Goal: Task Accomplishment & Management: Use online tool/utility

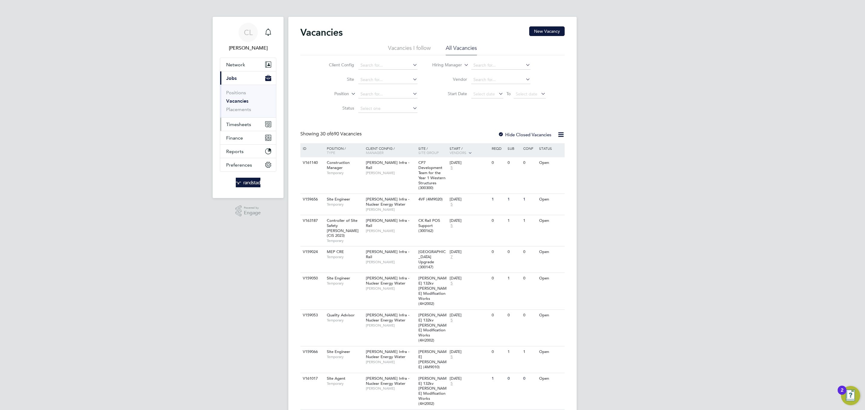
click at [235, 130] on button "Timesheets" at bounding box center [248, 124] width 56 height 13
click at [236, 106] on link "Timesheets" at bounding box center [238, 106] width 25 height 6
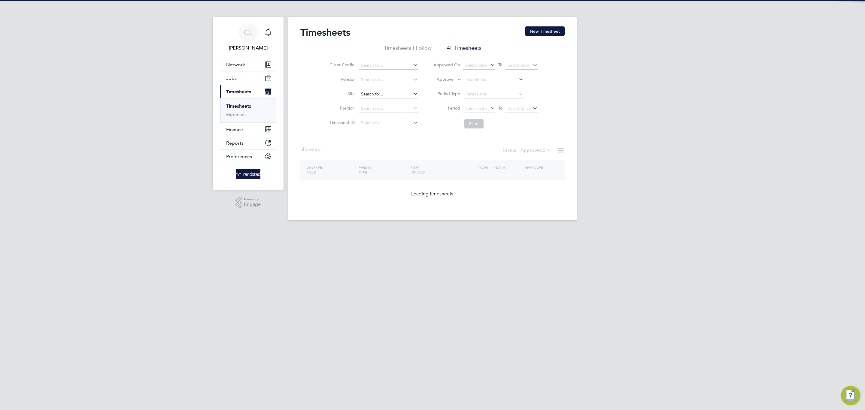
click at [379, 95] on input at bounding box center [388, 94] width 59 height 8
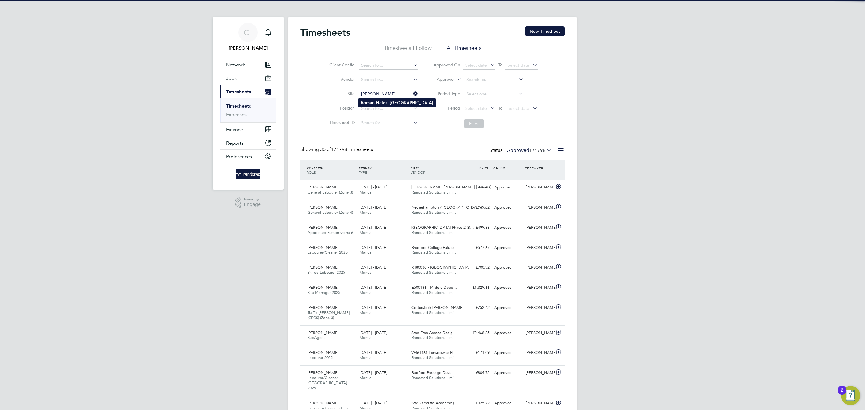
click at [403, 104] on li "[PERSON_NAME] , [GEOGRAPHIC_DATA]" at bounding box center [396, 103] width 77 height 8
type input "[PERSON_NAME], [GEOGRAPHIC_DATA]"
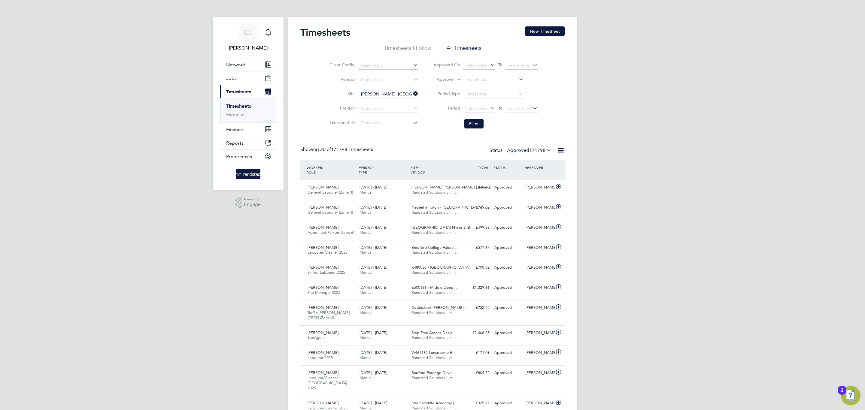
click at [479, 130] on li "Filter" at bounding box center [486, 124] width 120 height 16
click at [476, 127] on button "Filter" at bounding box center [473, 124] width 19 height 10
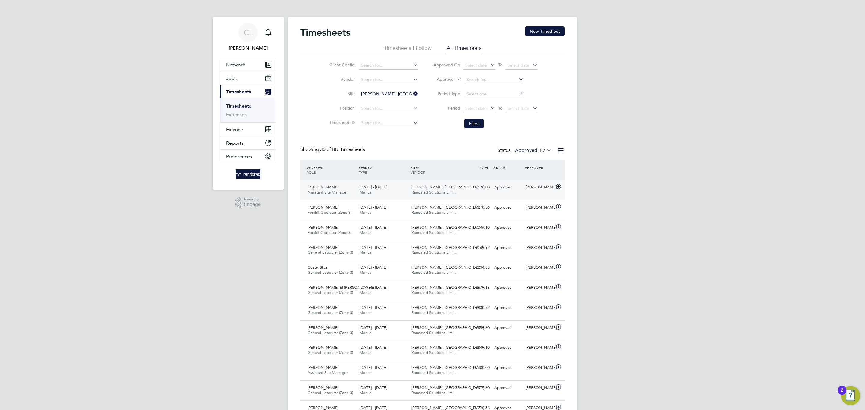
click at [469, 195] on div "[PERSON_NAME] Assistant Site Manager [DATE] - [DATE] [DATE] - [DATE] Manual [PE…" at bounding box center [432, 190] width 264 height 20
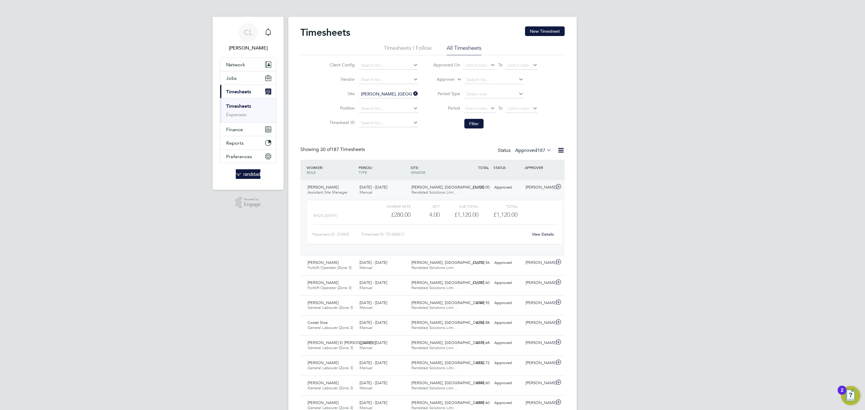
click at [542, 230] on div "View Details" at bounding box center [542, 235] width 29 height 10
click at [546, 233] on link "View Details" at bounding box center [543, 234] width 22 height 5
